Goal: Find specific page/section: Find specific page/section

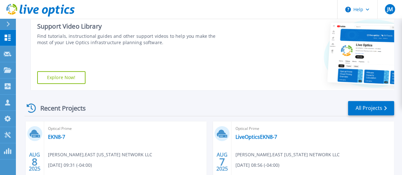
scroll to position [89, 0]
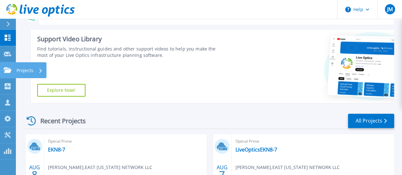
click at [5, 67] on link "Projects Projects" at bounding box center [8, 70] width 16 height 16
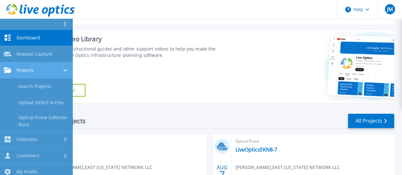
click at [29, 67] on span "Projects" at bounding box center [25, 70] width 17 height 6
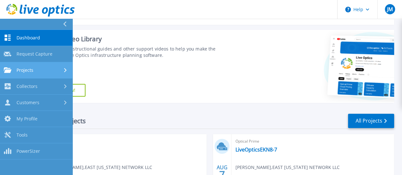
click at [28, 67] on span "Projects" at bounding box center [25, 70] width 17 height 6
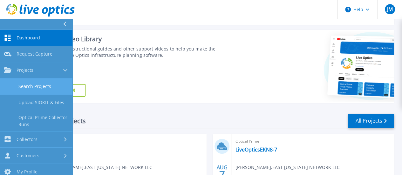
click at [26, 82] on link "Search Projects" at bounding box center [36, 87] width 73 height 16
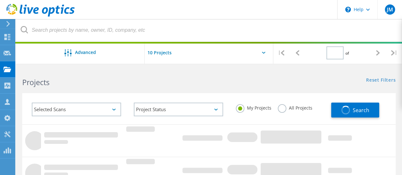
type input "1"
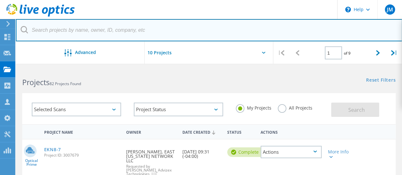
click at [66, 31] on input "text" at bounding box center [209, 30] width 387 height 22
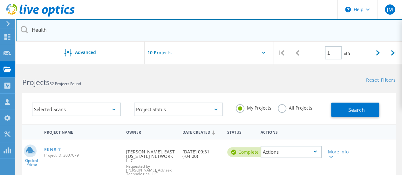
type input "Health"
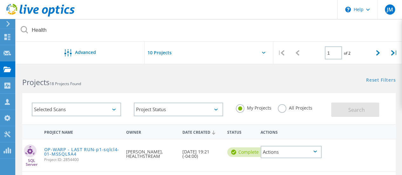
click at [170, 70] on div "Projects 18 Projects Found" at bounding box center [112, 76] width 193 height 17
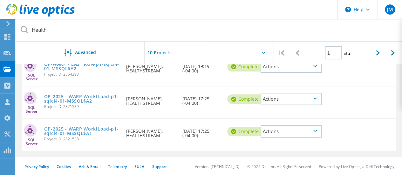
scroll to position [314, 0]
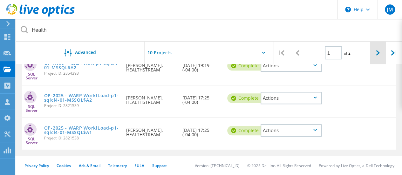
click at [378, 51] on icon at bounding box center [378, 52] width 4 height 5
type input "2"
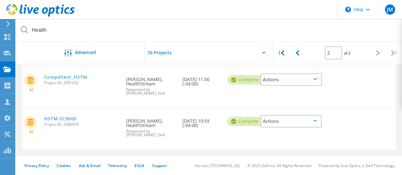
scroll to position [255, 0]
